Goal: Complete application form: Complete application form

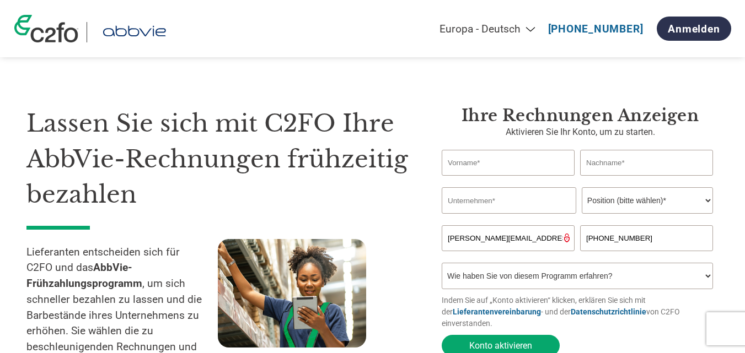
select select "de"
click at [488, 163] on input "text" at bounding box center [508, 163] width 133 height 26
type input "[PERSON_NAME]"
click at [480, 203] on input "text" at bounding box center [509, 200] width 135 height 26
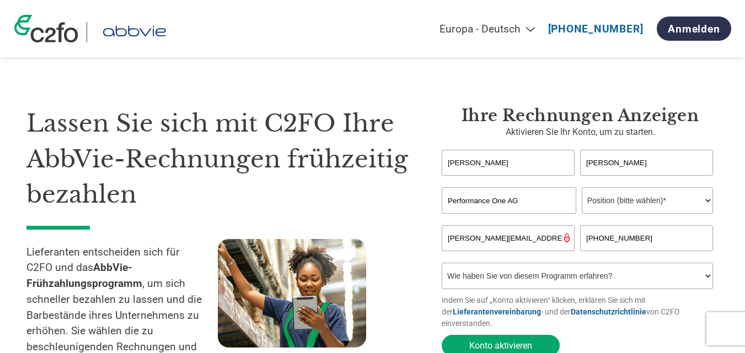
type input "Performance One AG"
click at [707, 201] on select "Position (bitte wählen)* Finanzvorstand Finanzkontrolleur Kreditmanager Finanzc…" at bounding box center [647, 200] width 131 height 26
select select "CFO"
click at [582, 189] on select "Position (bitte wählen)* Finanzvorstand Finanzkontrolleur Kreditmanager Finanzc…" at bounding box center [647, 200] width 131 height 26
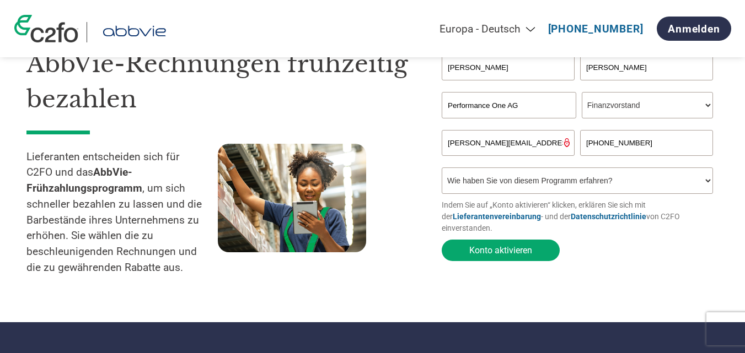
scroll to position [163, 0]
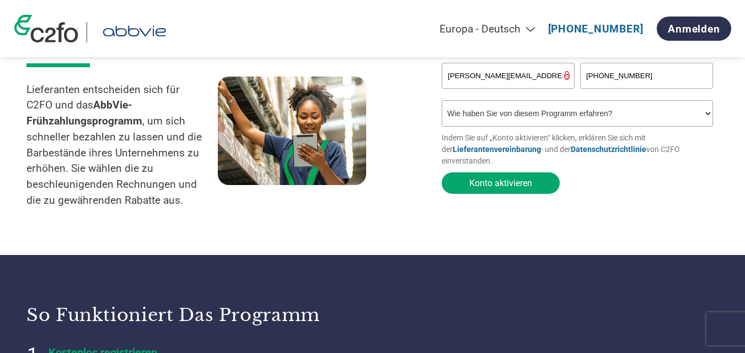
click at [705, 117] on select "Wie haben Sie von diesem Programm erfahren? Ich habe einen Brief erhalten E-Mai…" at bounding box center [577, 113] width 271 height 26
select select "Email"
click at [442, 104] on select "Wie haben Sie von diesem Programm erfahren? Ich habe einen Brief erhalten E-Mai…" at bounding box center [577, 113] width 271 height 26
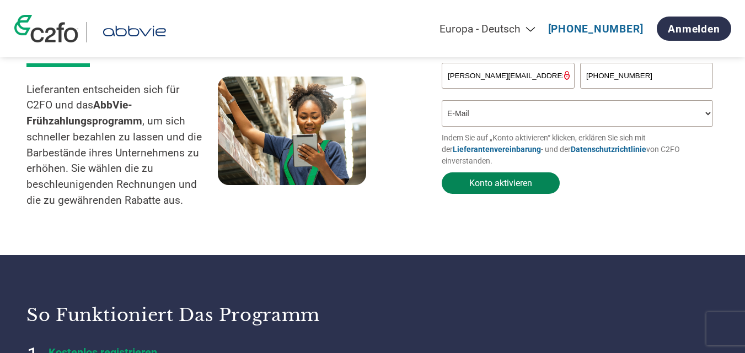
click at [540, 185] on button "Konto aktivieren" at bounding box center [501, 184] width 118 height 22
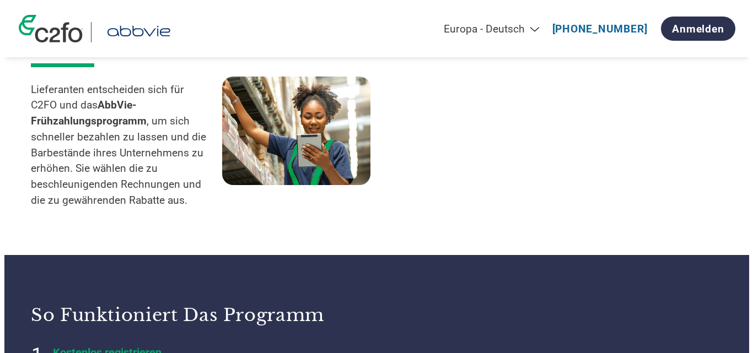
scroll to position [0, 0]
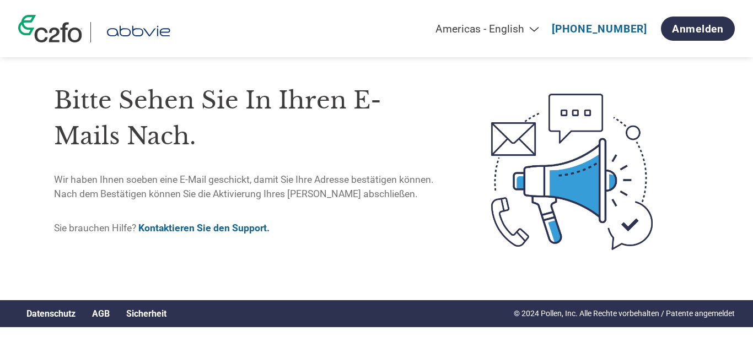
click at [744, 20] on html "Americas - English Américas - Español [GEOGRAPHIC_DATA] - Português [GEOGRAPHIC…" at bounding box center [376, 141] width 753 height 283
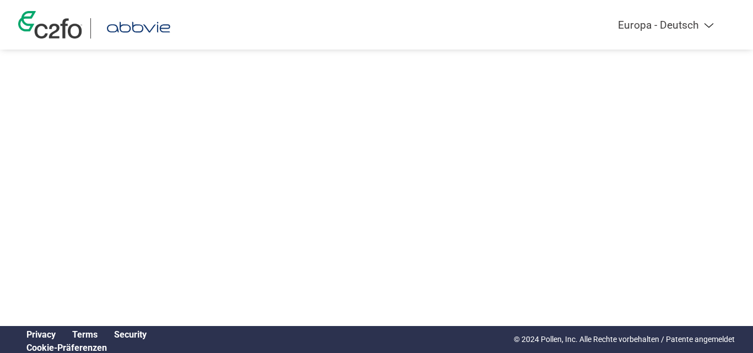
select select "de"
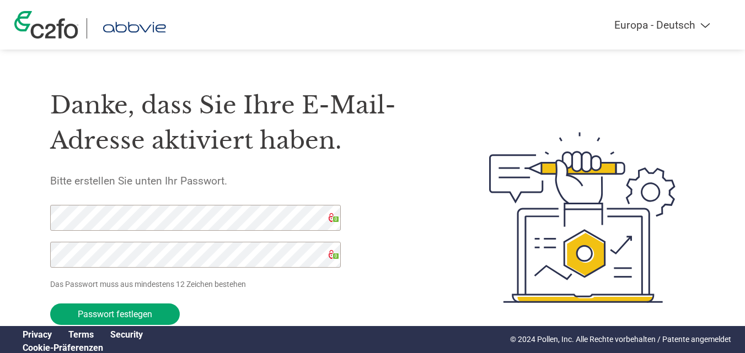
click at [413, 146] on h1 "Danke, dass Sie Ihre E-Mail-Adresse aktiviert haben." at bounding box center [243, 123] width 387 height 71
click at [329, 219] on icon at bounding box center [333, 217] width 9 height 9
click at [152, 311] on input "Passwort festlegen" at bounding box center [115, 315] width 130 height 22
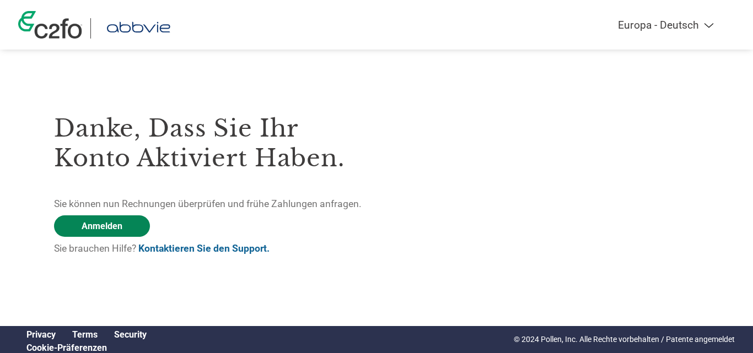
click at [90, 222] on link "Anmelden" at bounding box center [102, 227] width 96 height 22
